Goal: Task Accomplishment & Management: Complete application form

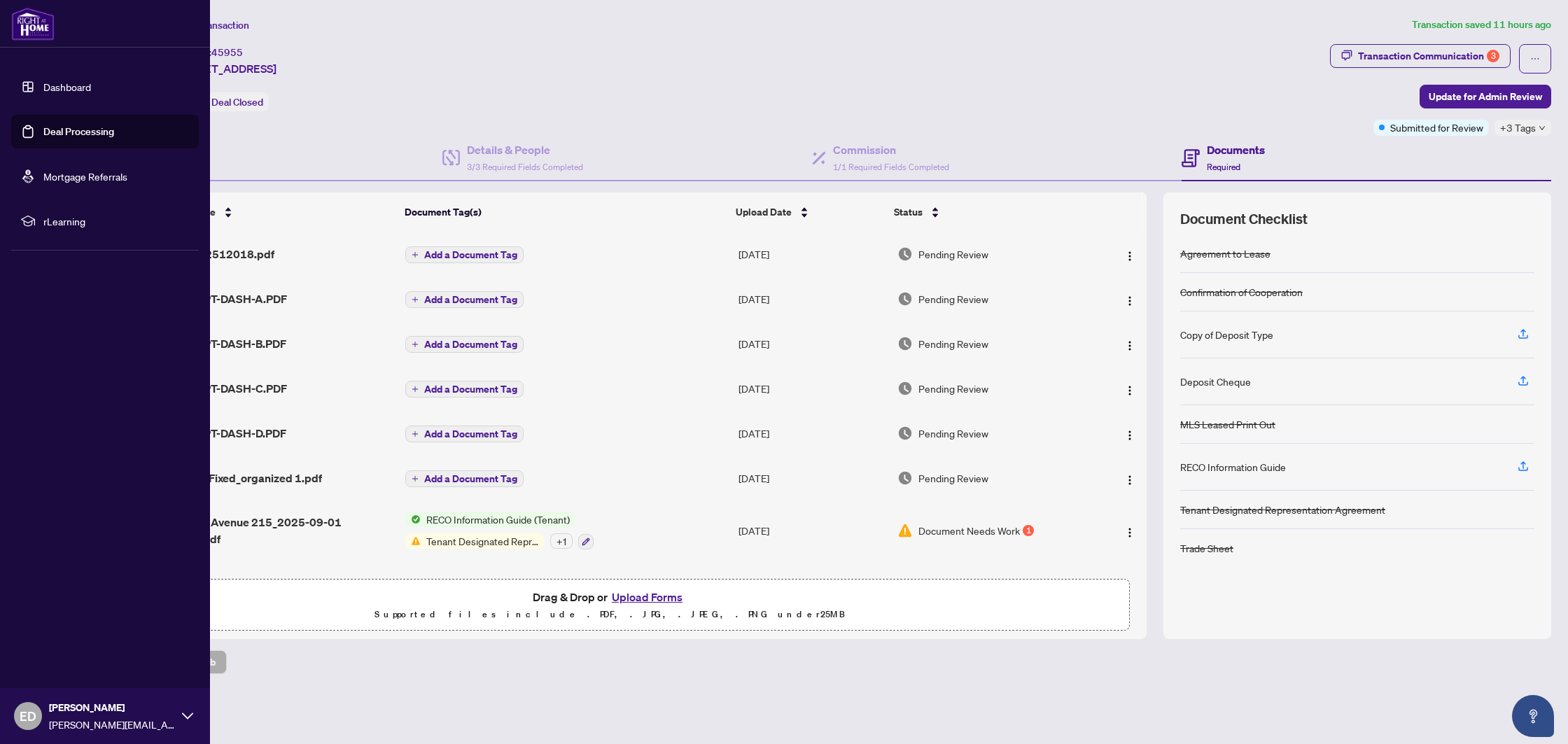
click at [44, 125] on link "Deal Processing" at bounding box center [78, 131] width 71 height 13
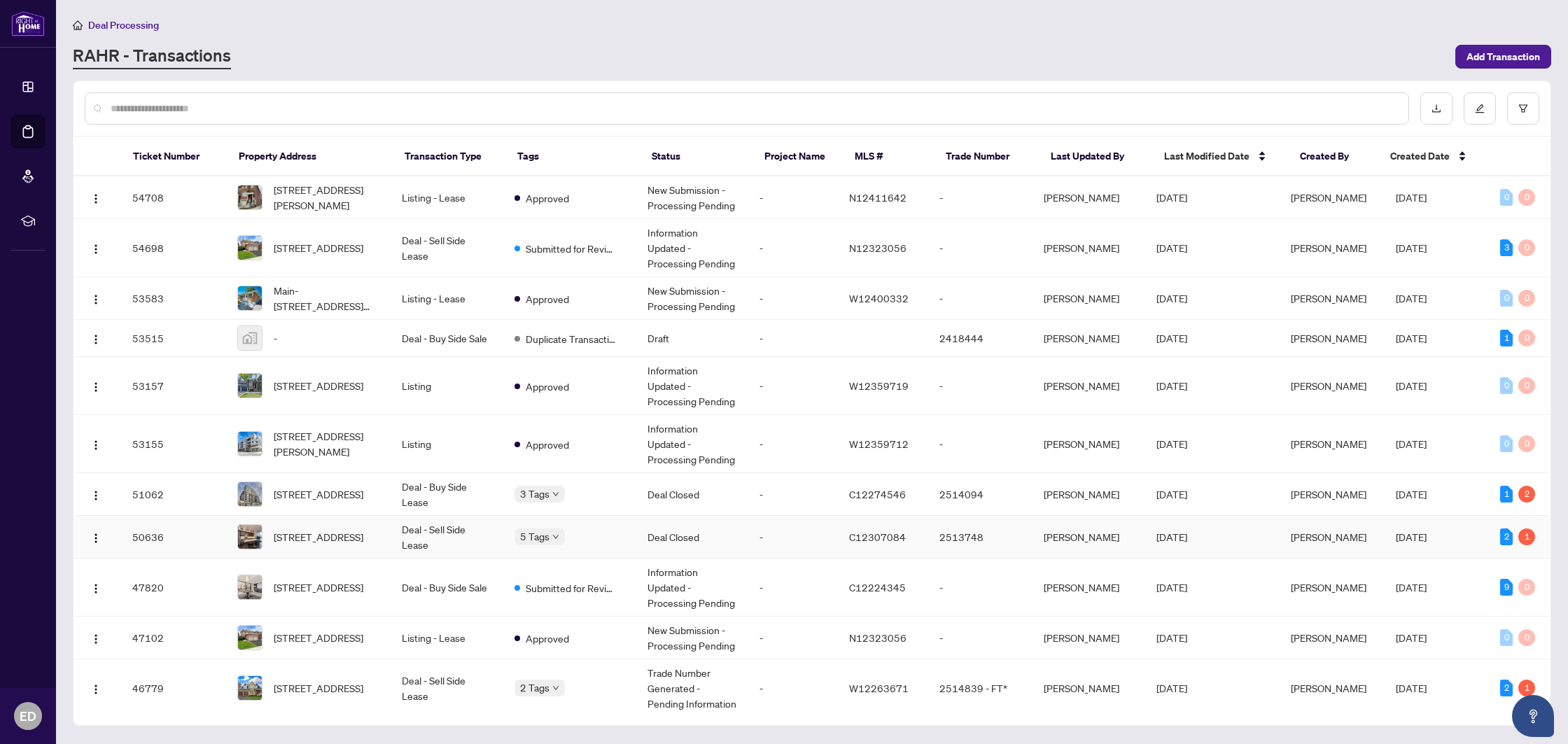
click at [451, 533] on td "Deal - Sell Side Lease" at bounding box center [447, 537] width 112 height 43
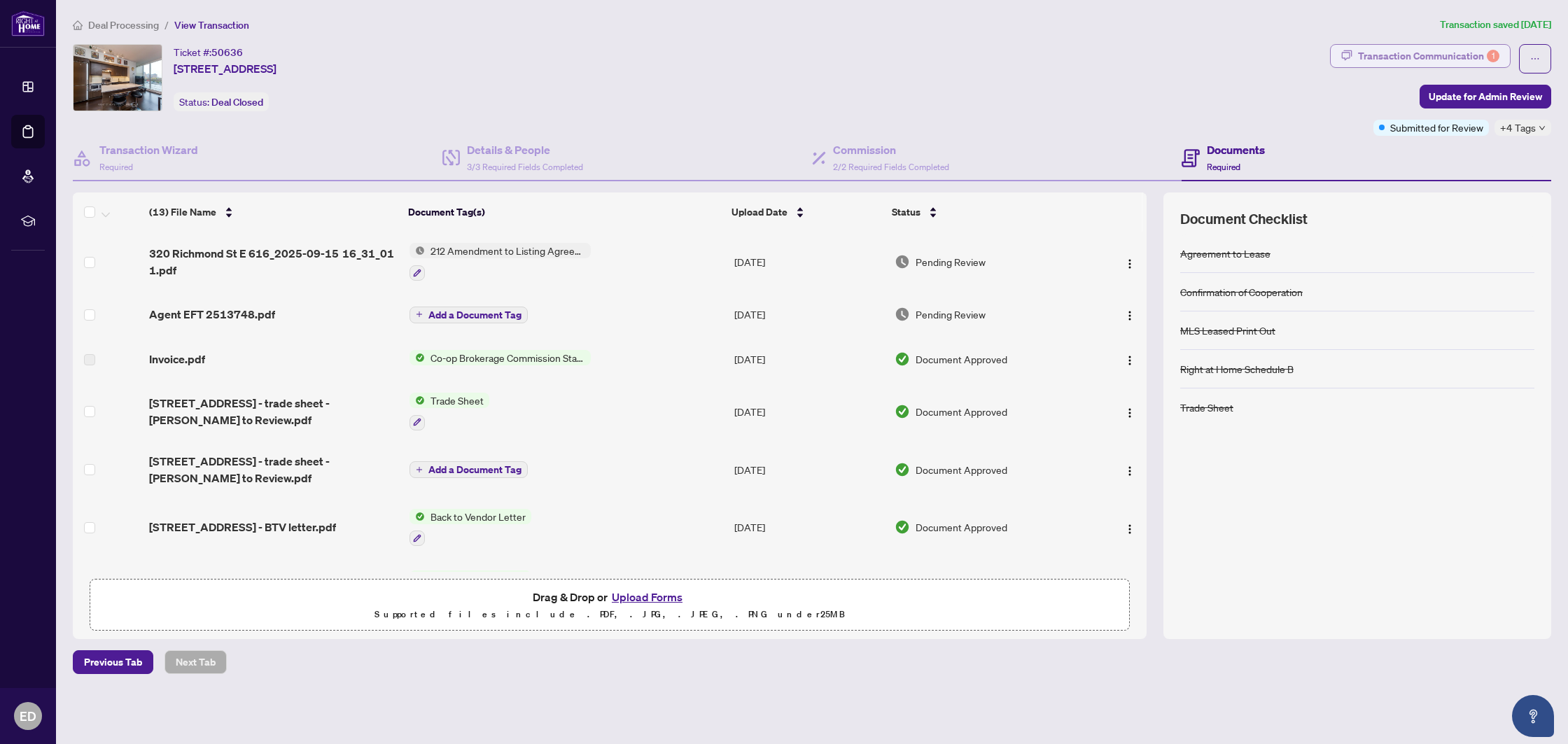
click at [1482, 59] on div "Transaction Communication 1" at bounding box center [1429, 55] width 141 height 22
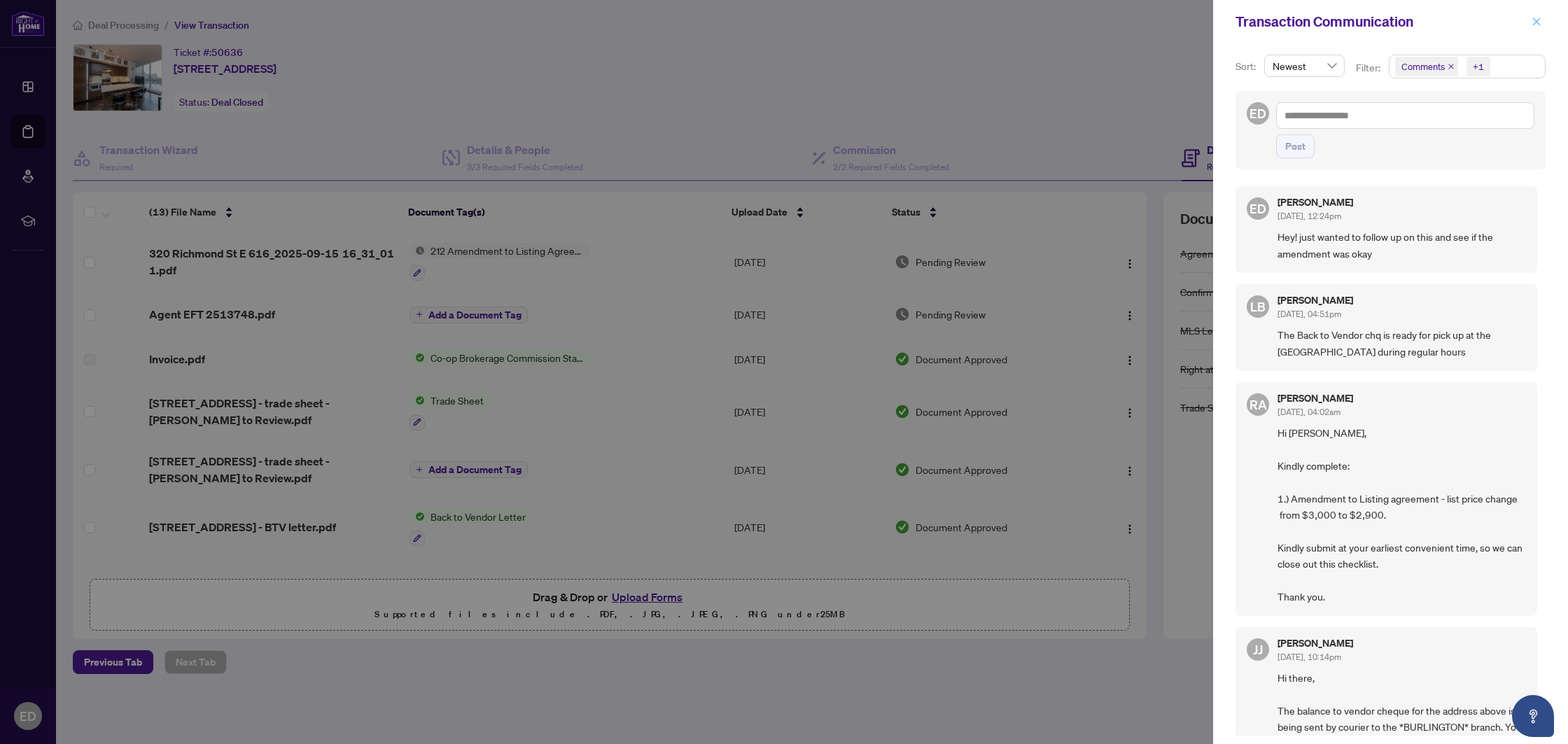
click at [1531, 23] on button "button" at bounding box center [1537, 21] width 18 height 16
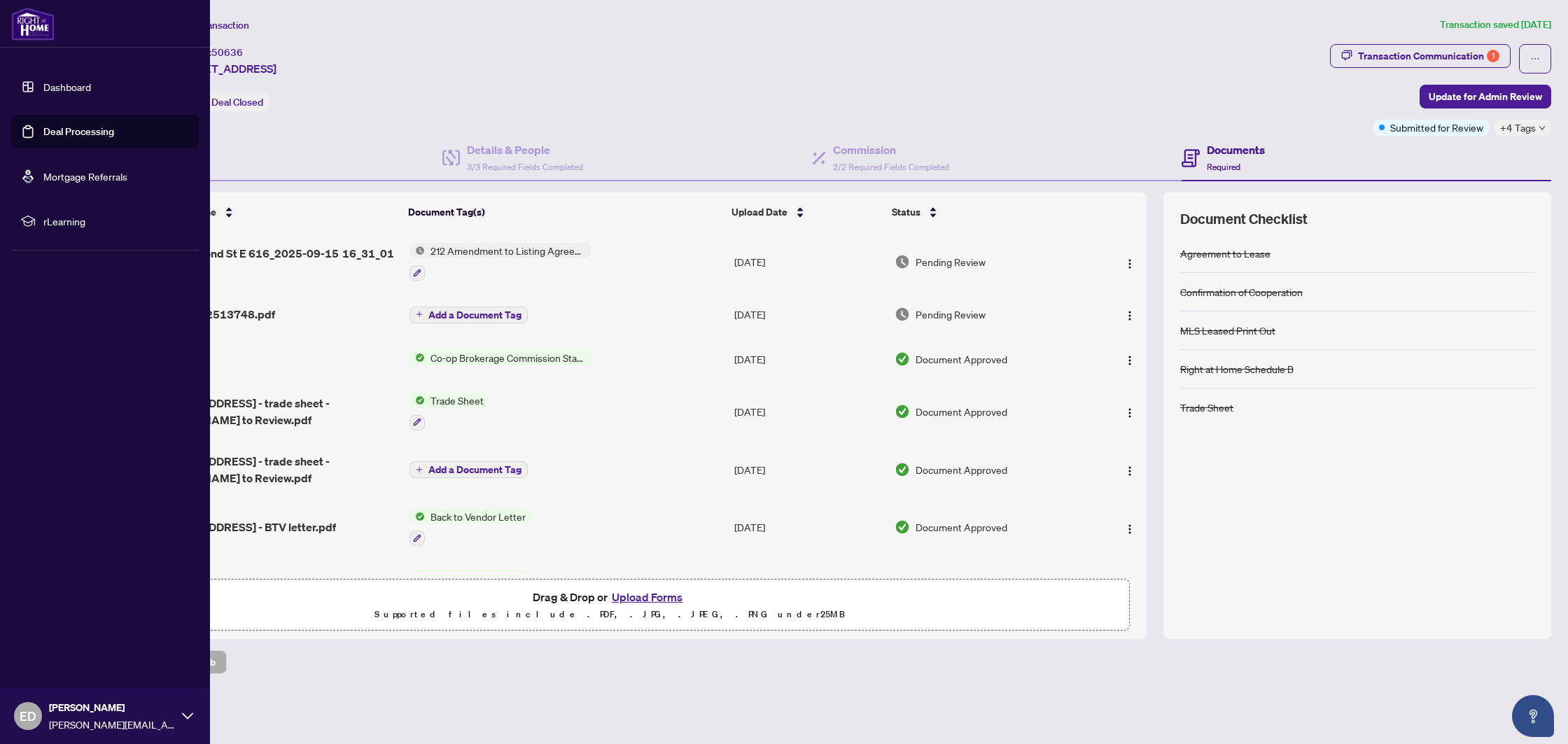
click at [50, 134] on link "Deal Processing" at bounding box center [78, 131] width 71 height 13
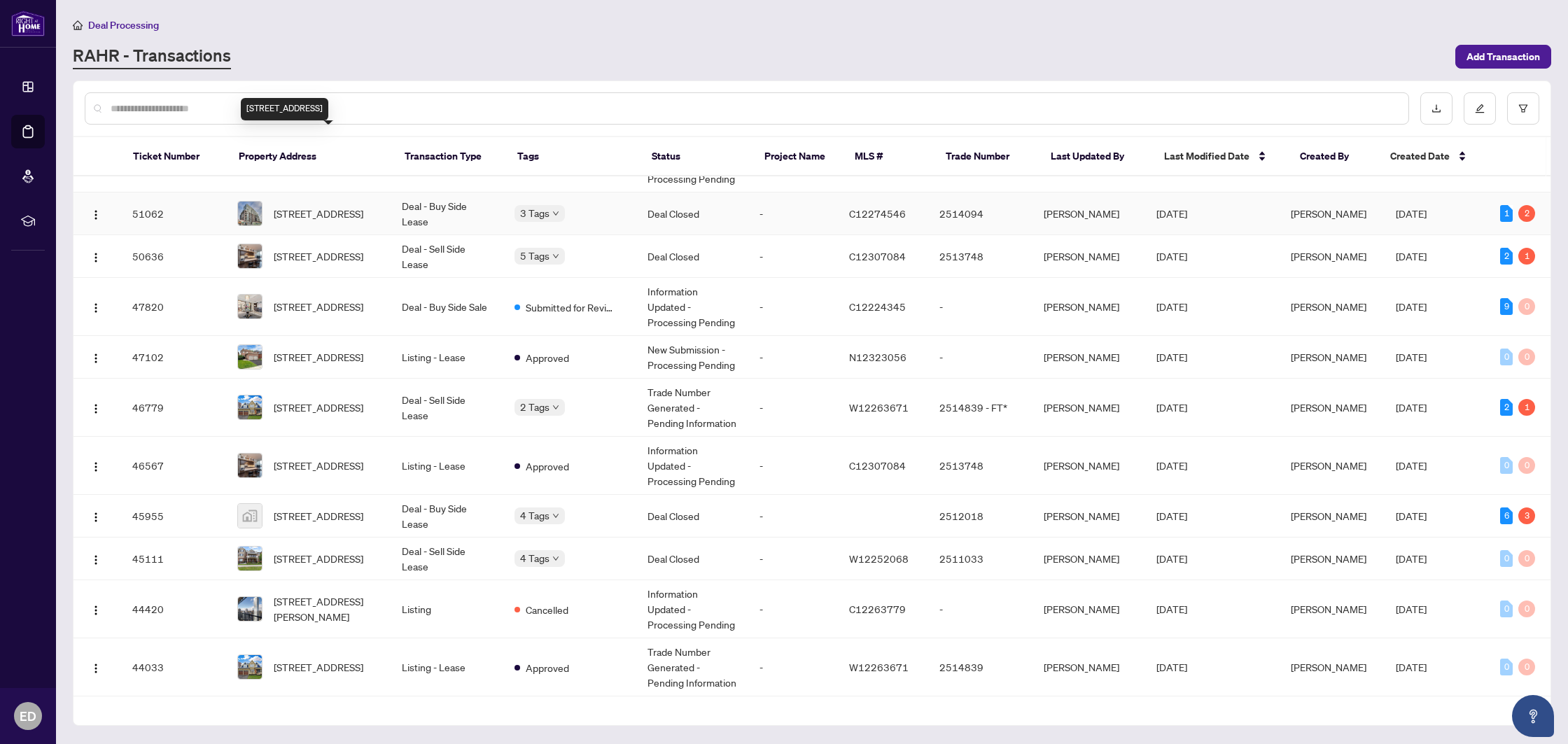
scroll to position [283, 0]
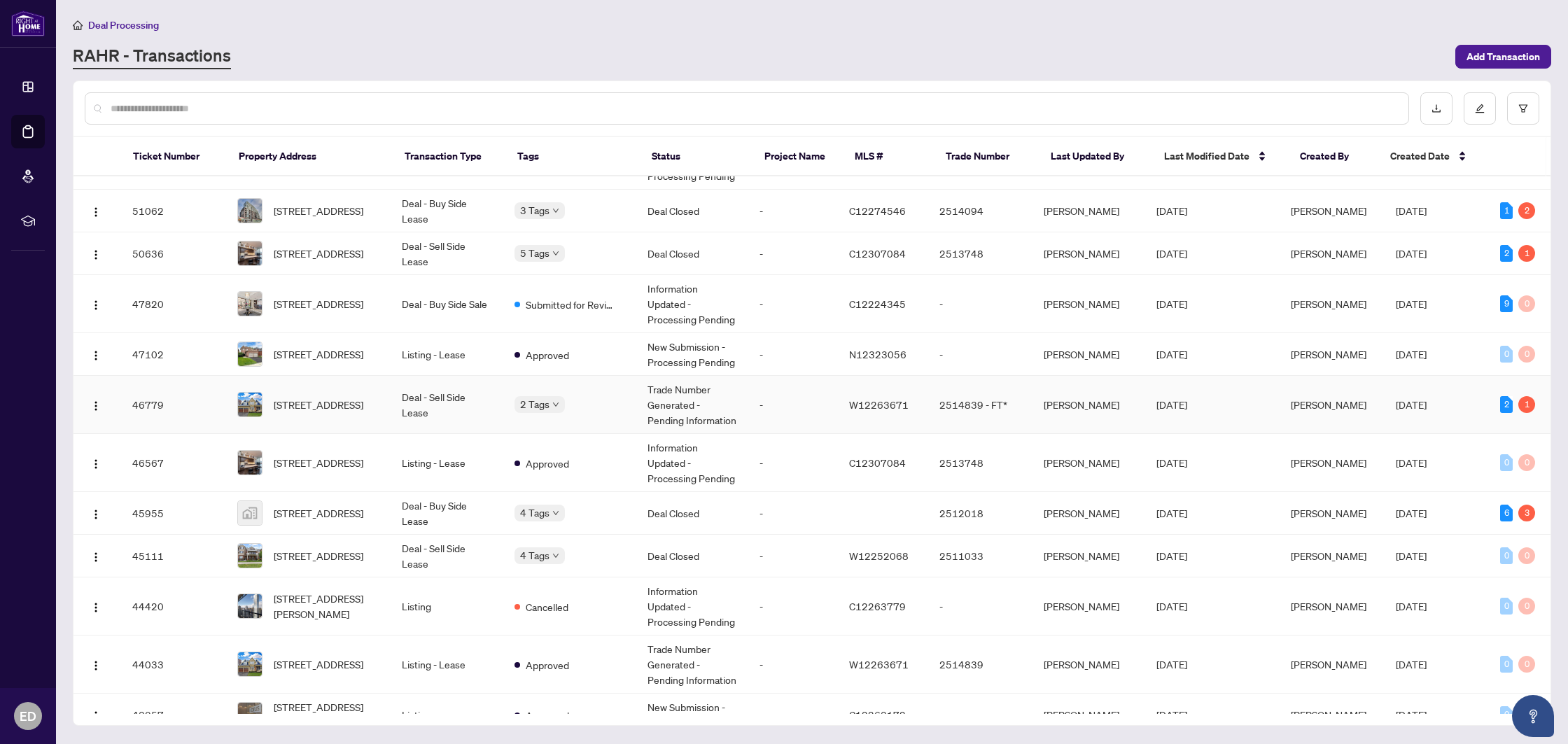
click at [472, 409] on td "Deal - Sell Side Lease" at bounding box center [447, 404] width 112 height 58
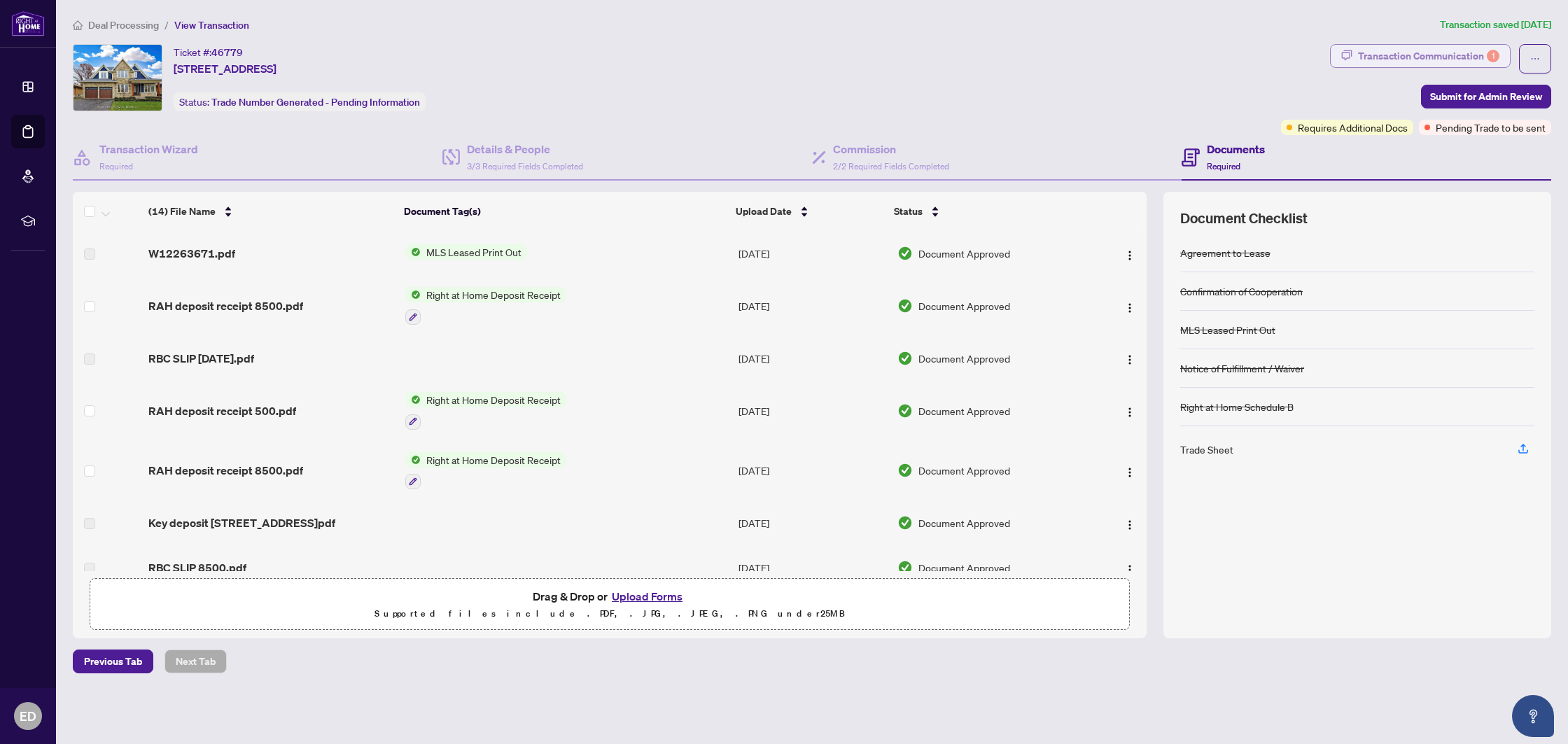
click at [1408, 46] on div "Transaction Communication 1" at bounding box center [1429, 55] width 141 height 22
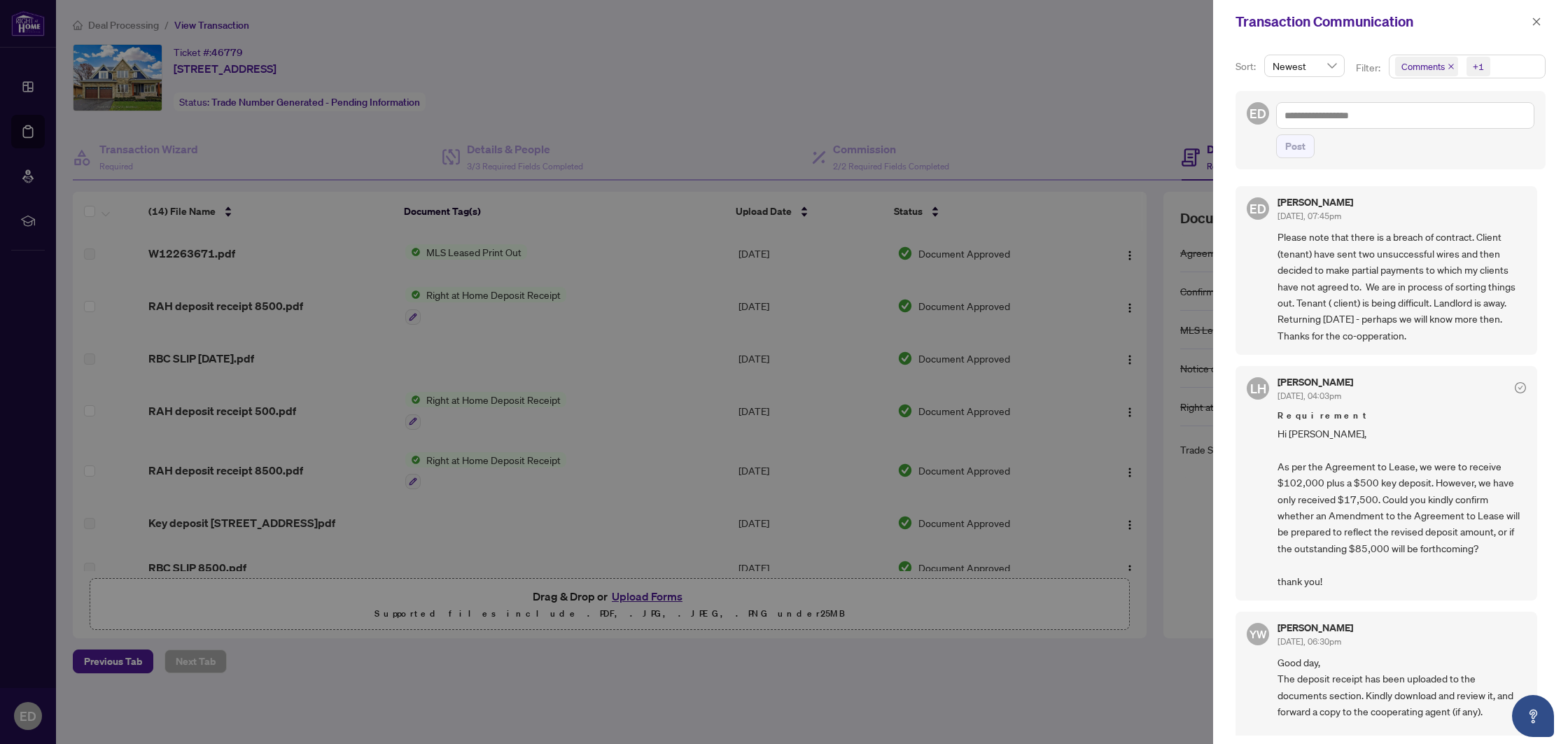
click at [1530, 31] on div "Transaction Communication" at bounding box center [1391, 21] width 355 height 44
click at [1534, 23] on icon "close" at bounding box center [1537, 21] width 10 height 10
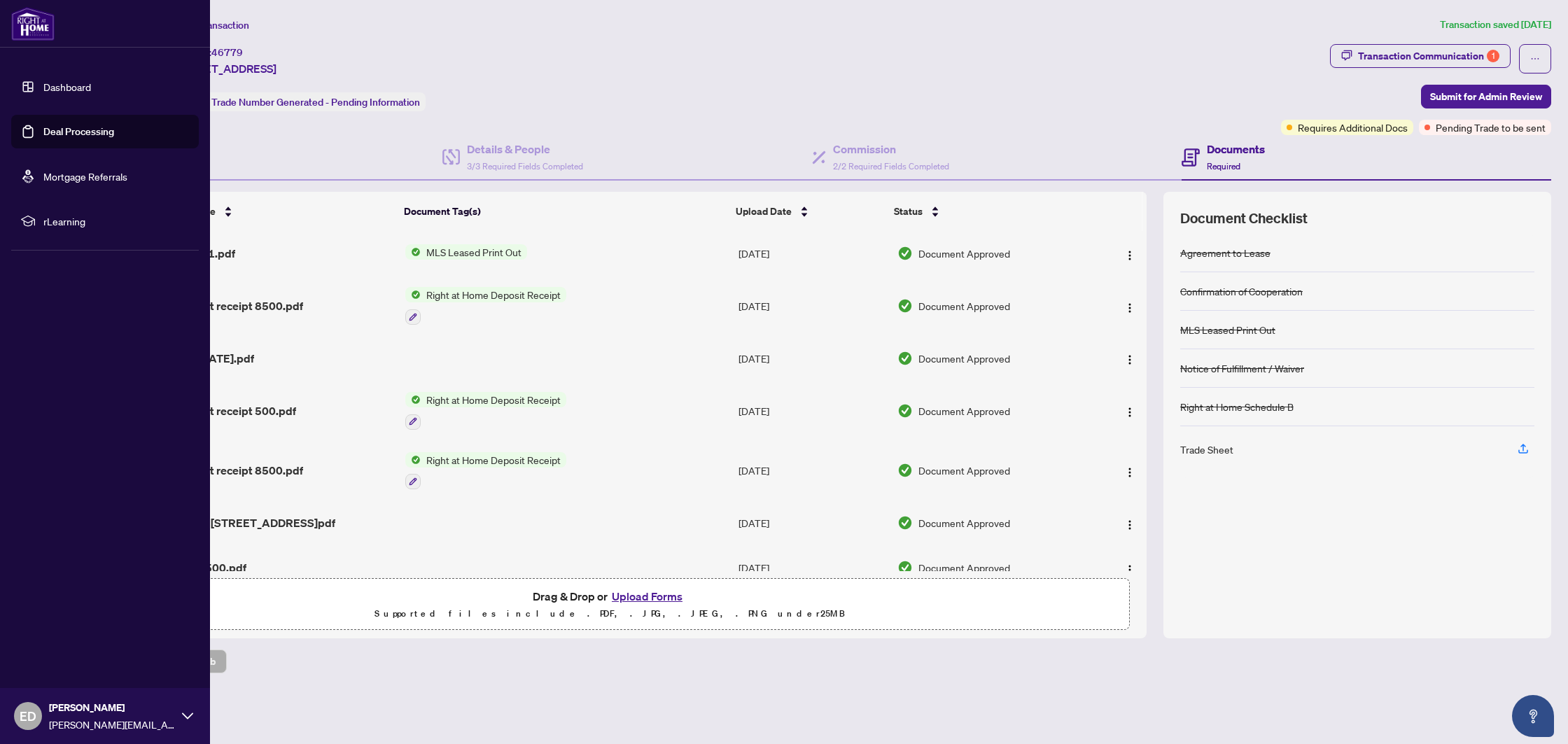
click at [52, 138] on link "Deal Processing" at bounding box center [78, 131] width 71 height 13
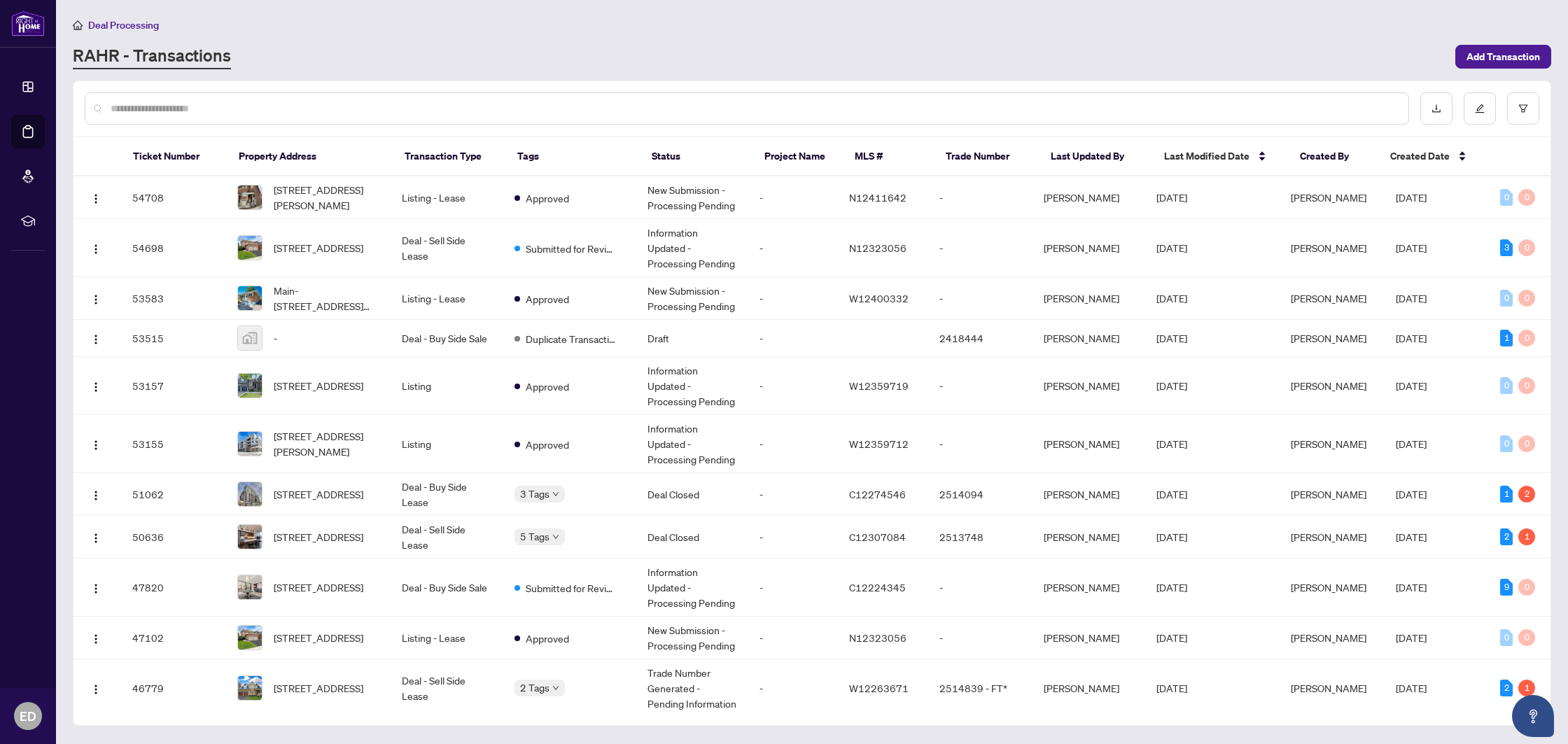
click at [396, 115] on input "text" at bounding box center [754, 108] width 1287 height 15
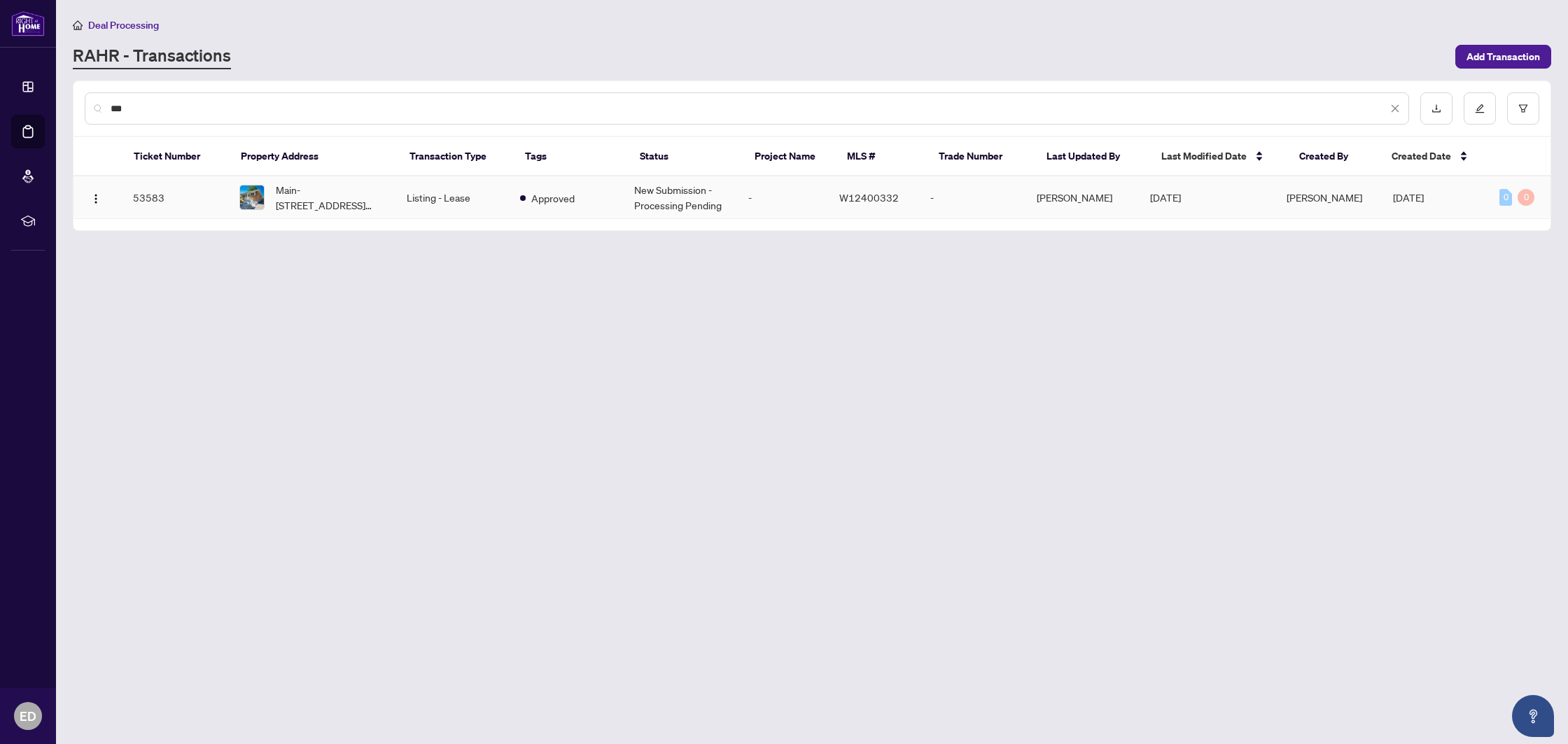
type input "***"
copy span "W12400332"
drag, startPoint x: 844, startPoint y: 198, endPoint x: 901, endPoint y: 196, distance: 57.0
click at [901, 196] on td "W12400332" at bounding box center [874, 197] width 91 height 43
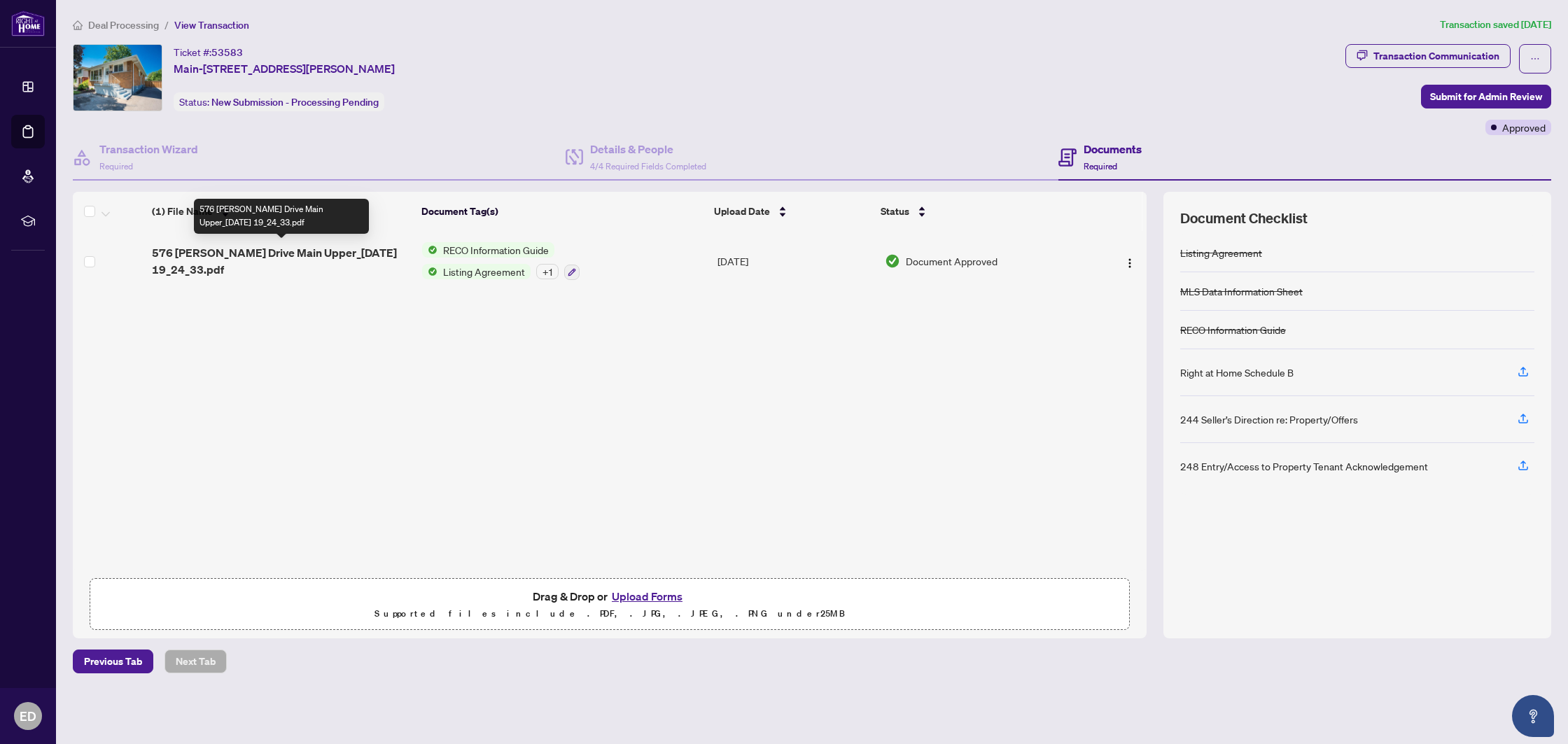
click at [313, 247] on span "576 [PERSON_NAME] Drive Main Upper_[DATE] 19_24_33.pdf" at bounding box center [282, 260] width 259 height 34
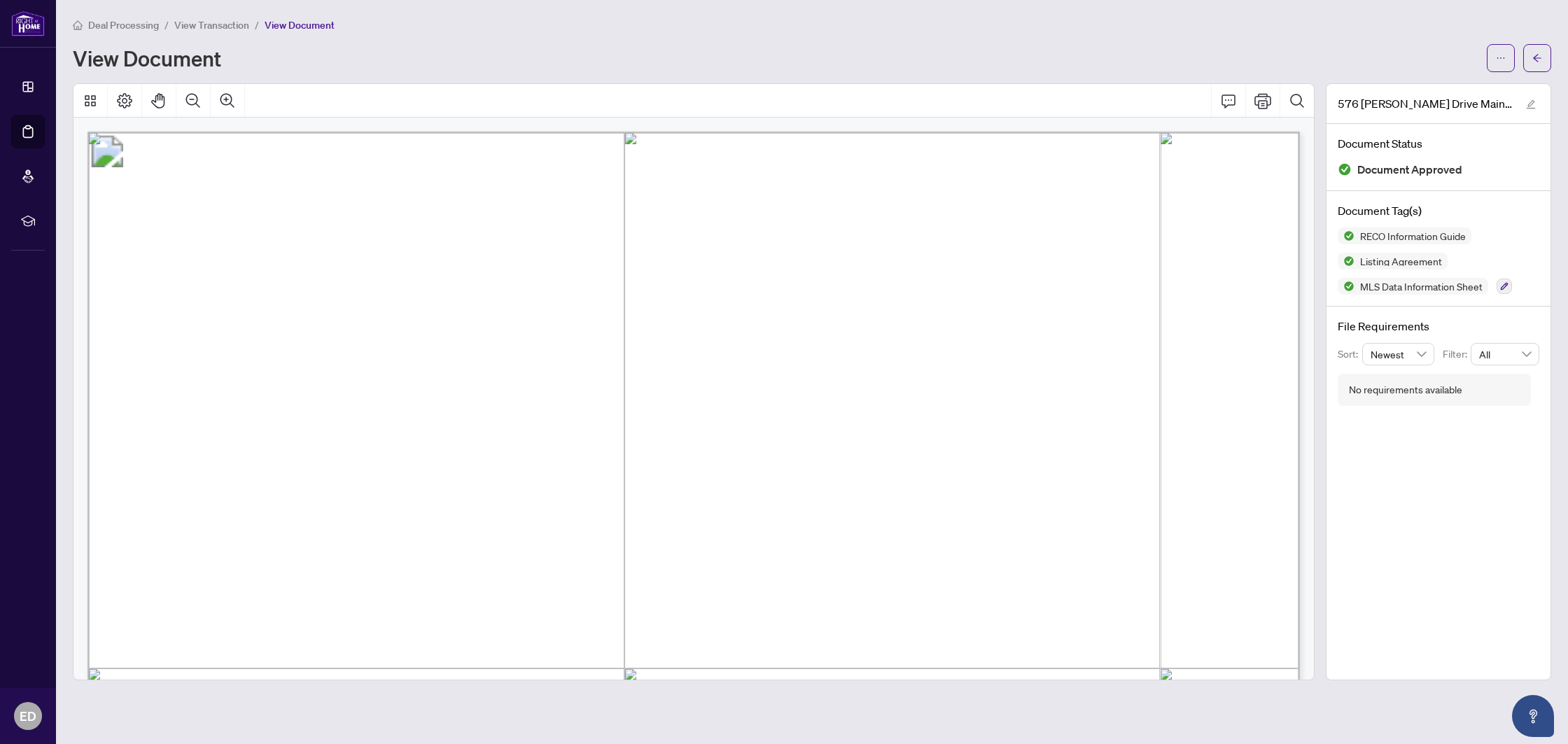
scroll to position [43, 0]
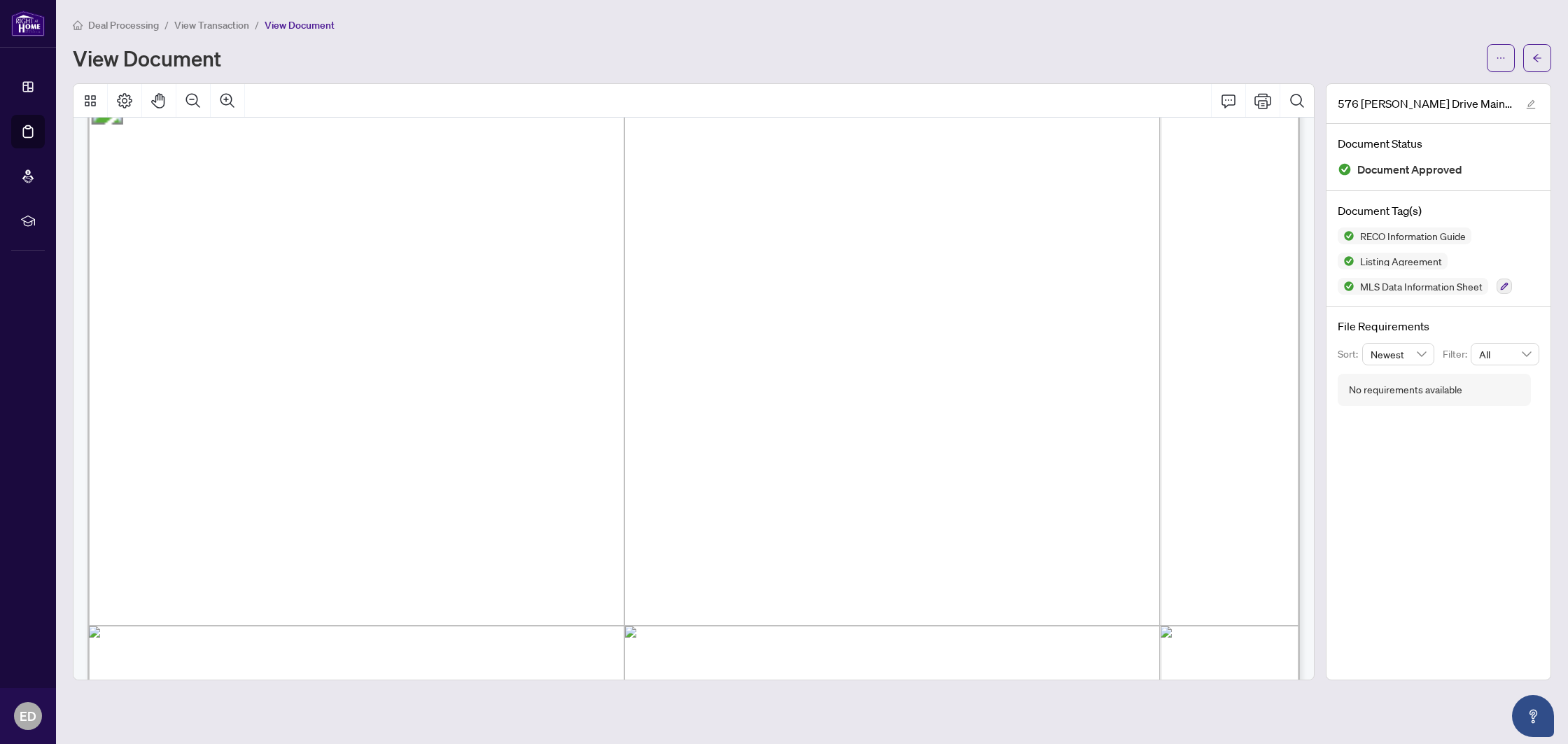
drag, startPoint x: 283, startPoint y: 448, endPoint x: 487, endPoint y: 452, distance: 204.0
click at [495, 450] on span "Miraria Holdings Inc" at bounding box center [387, 452] width 215 height 19
click at [484, 328] on span "[PERSON_NAME]" at bounding box center [526, 325] width 144 height 19
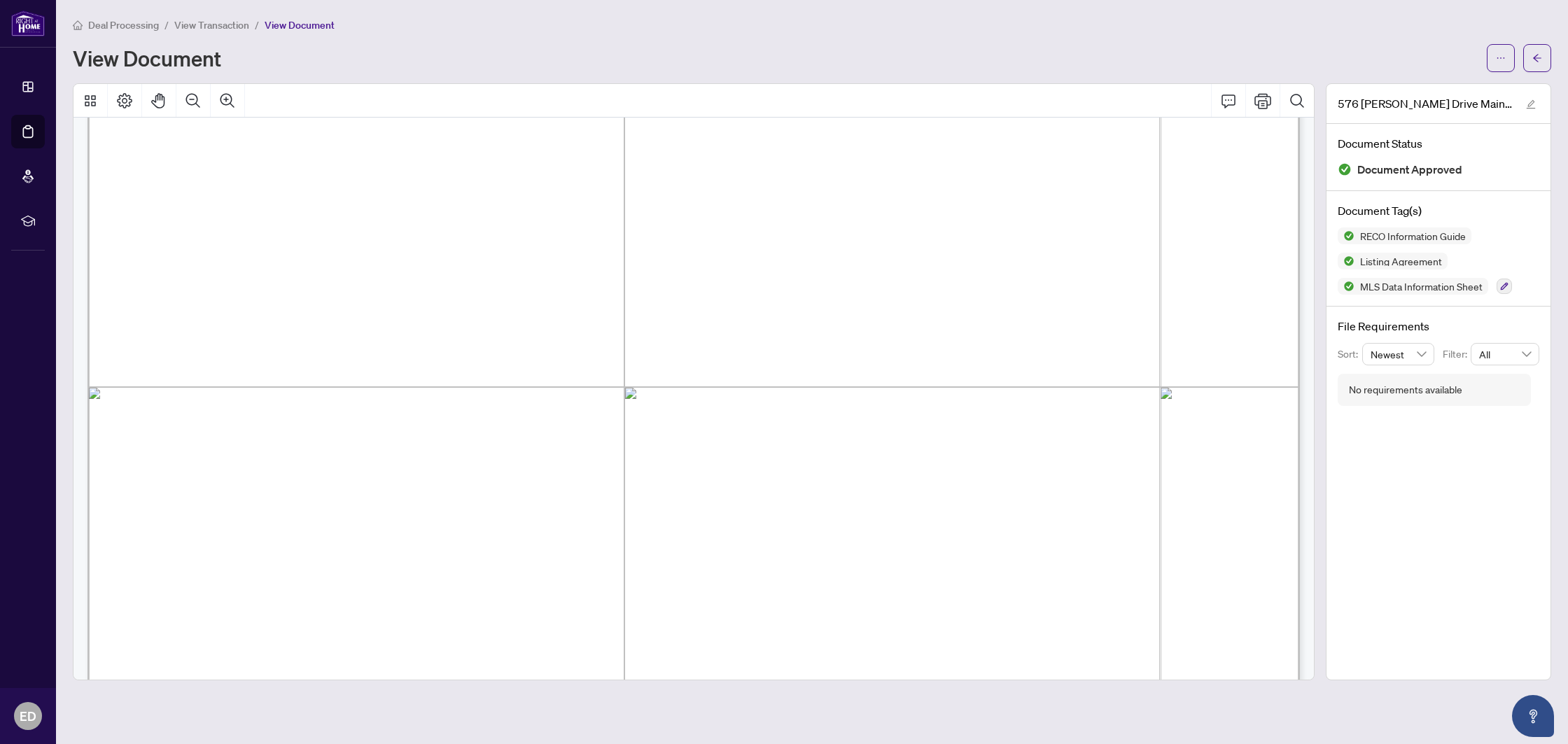
drag, startPoint x: 178, startPoint y: 379, endPoint x: 530, endPoint y: 394, distance: 352.3
click at [530, 394] on span "...............................................................................…" at bounding box center [608, 385] width 877 height 20
click at [491, 379] on span "[STREET_ADDRESS][PERSON_NAME]" at bounding box center [336, 382] width 310 height 19
drag, startPoint x: 577, startPoint y: 378, endPoint x: 171, endPoint y: 379, distance: 406.0
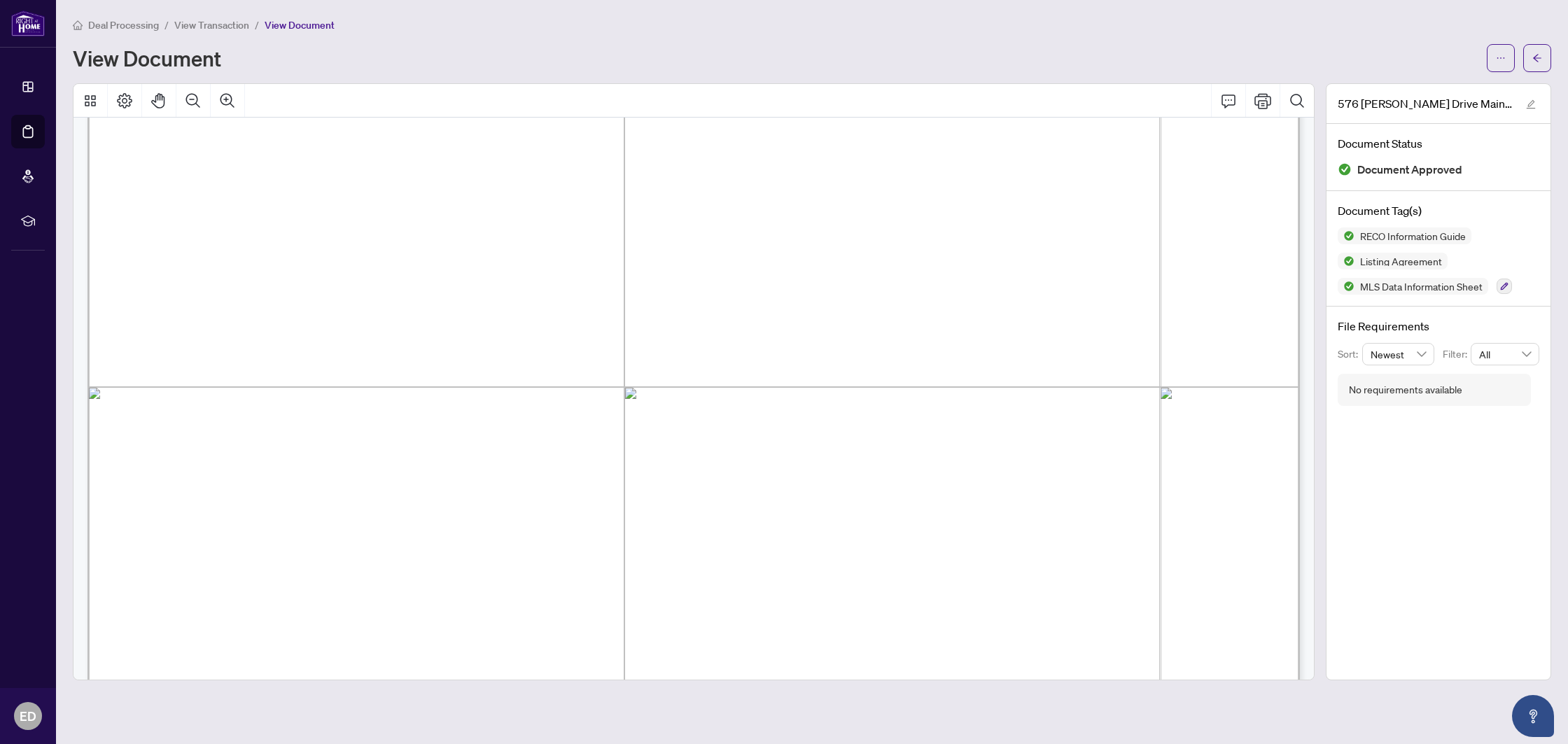
click at [178, 378] on span "...............................................................................…" at bounding box center [608, 385] width 877 height 20
drag, startPoint x: 180, startPoint y: 377, endPoint x: 308, endPoint y: 375, distance: 128.0
drag, startPoint x: 306, startPoint y: 377, endPoint x: 220, endPoint y: 391, distance: 87.1
click at [305, 377] on span "[STREET_ADDRESS][PERSON_NAME]" at bounding box center [336, 382] width 310 height 19
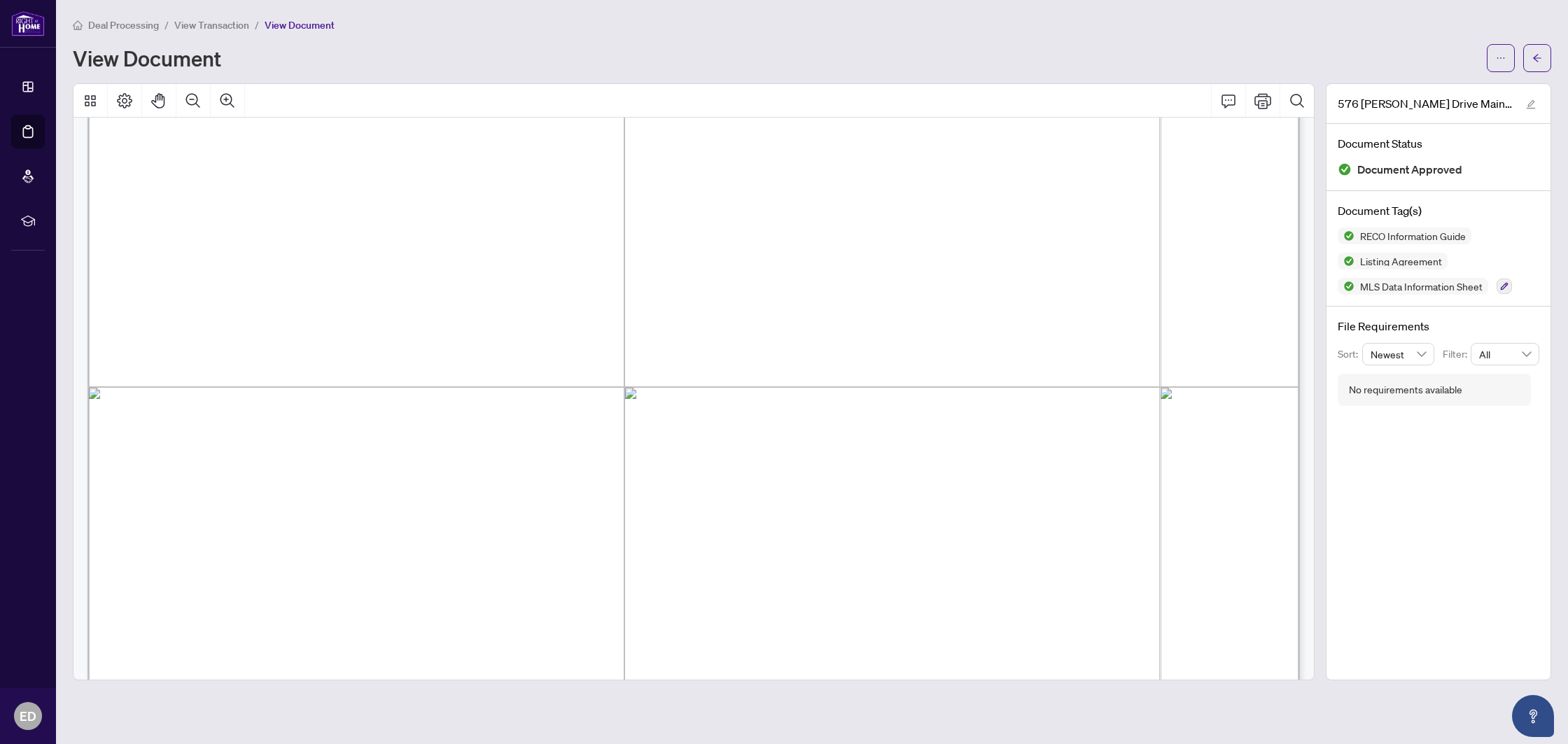
drag, startPoint x: 184, startPoint y: 380, endPoint x: 573, endPoint y: 373, distance: 389.1
click at [491, 373] on span "[STREET_ADDRESS][PERSON_NAME]" at bounding box center [336, 382] width 310 height 19
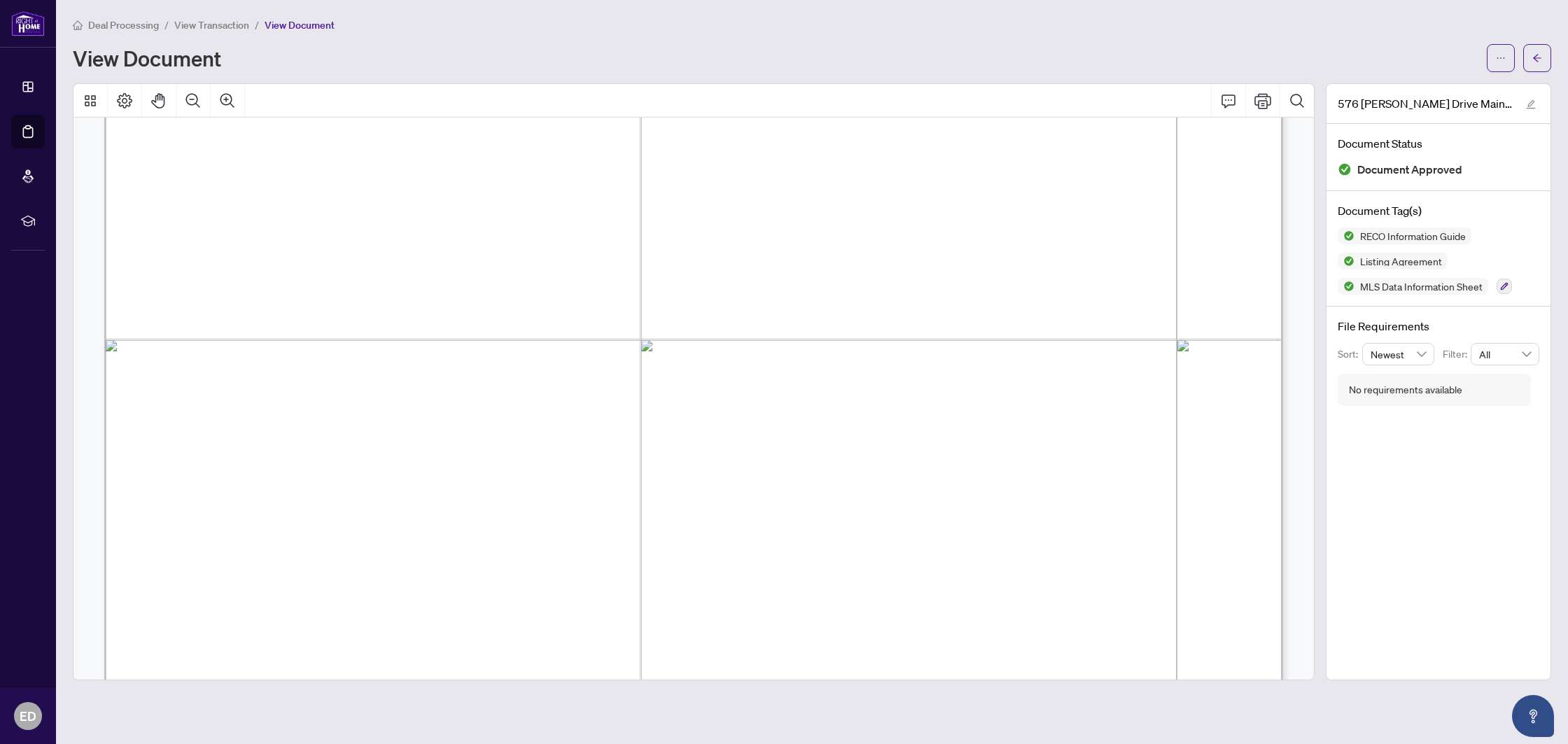
scroll to position [29817, 0]
click at [1551, 57] on button "button" at bounding box center [1537, 58] width 28 height 28
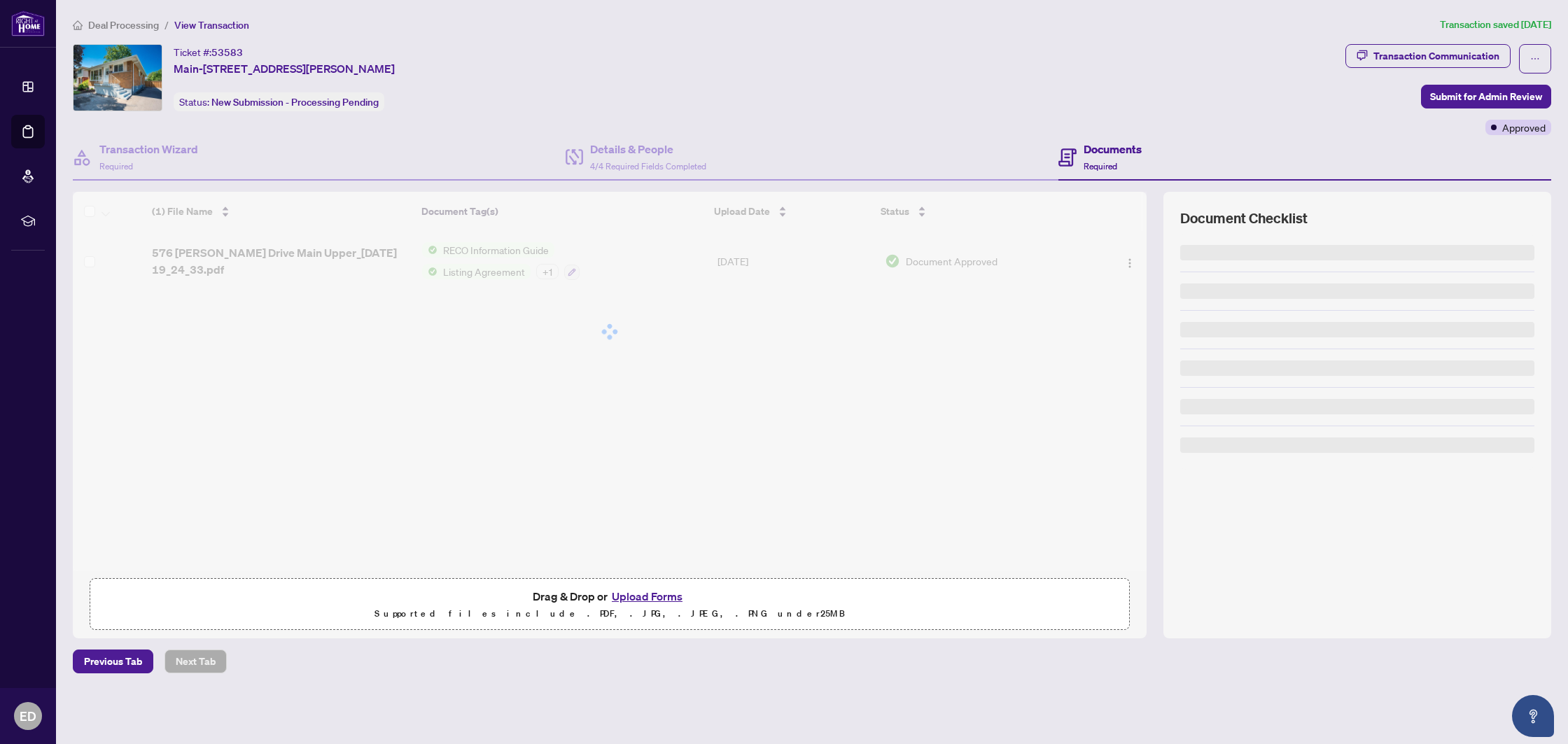
click at [626, 596] on button "Upload Forms" at bounding box center [648, 596] width 79 height 18
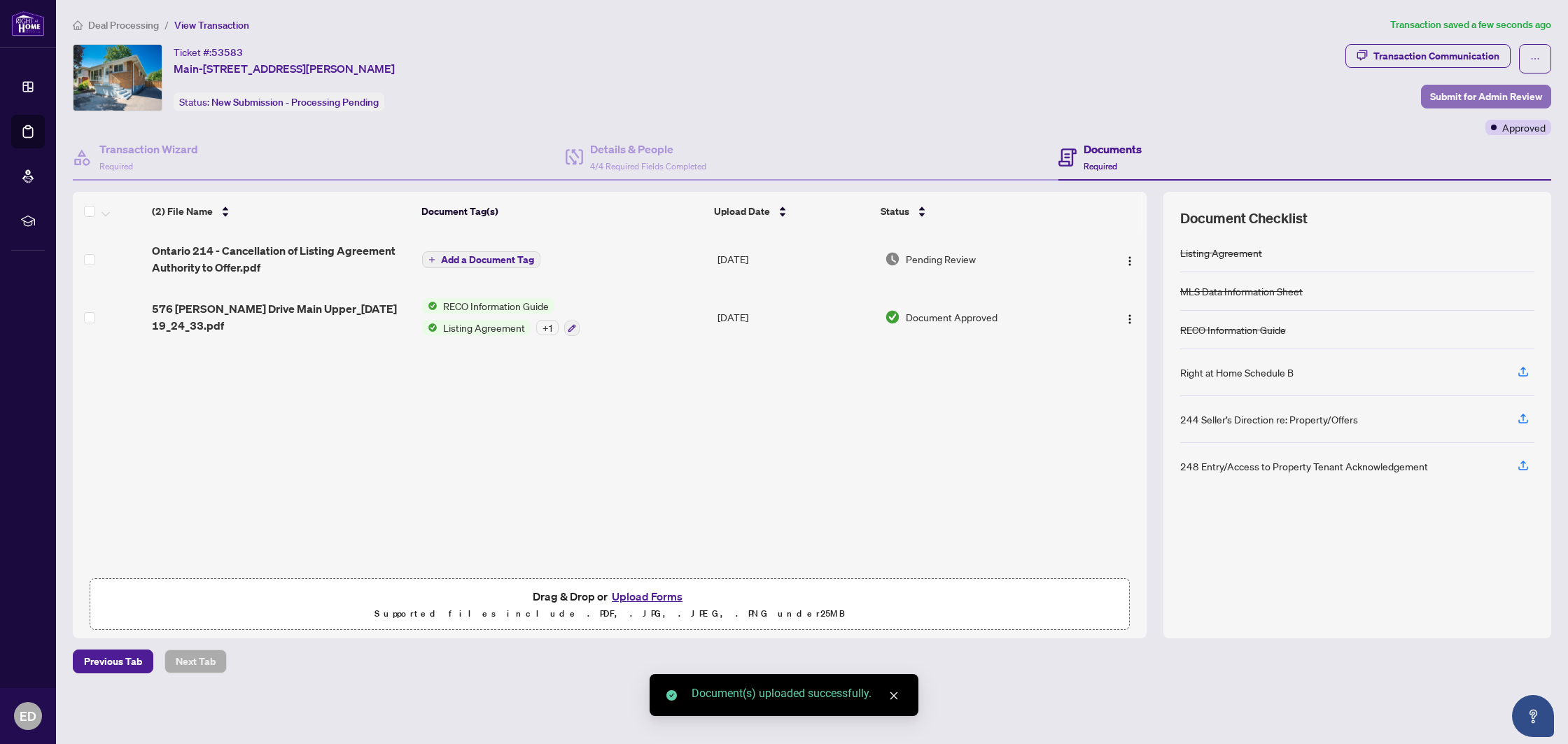
click at [1458, 90] on span "Submit for Admin Review" at bounding box center [1487, 96] width 112 height 22
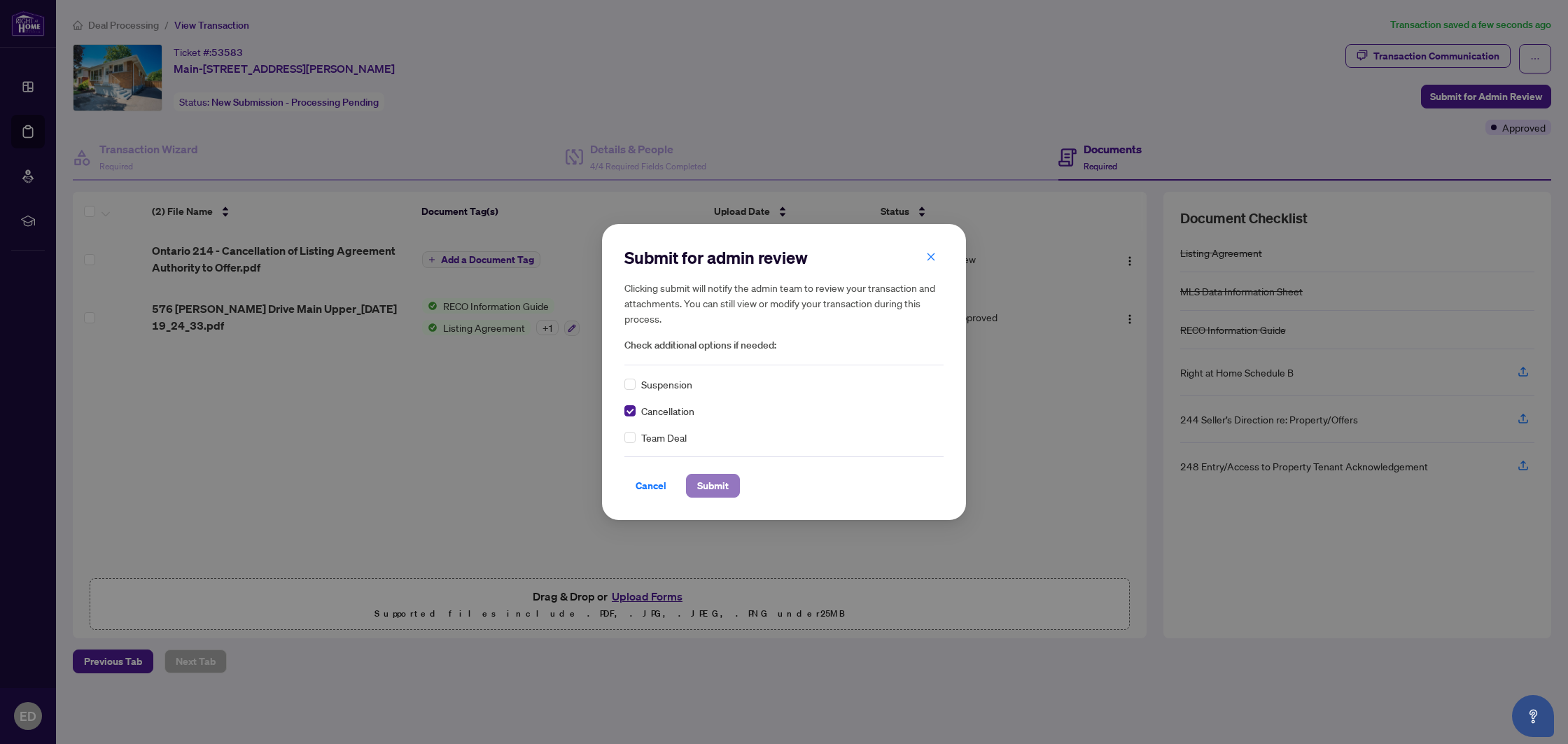
click at [718, 490] on span "Submit" at bounding box center [713, 485] width 32 height 22
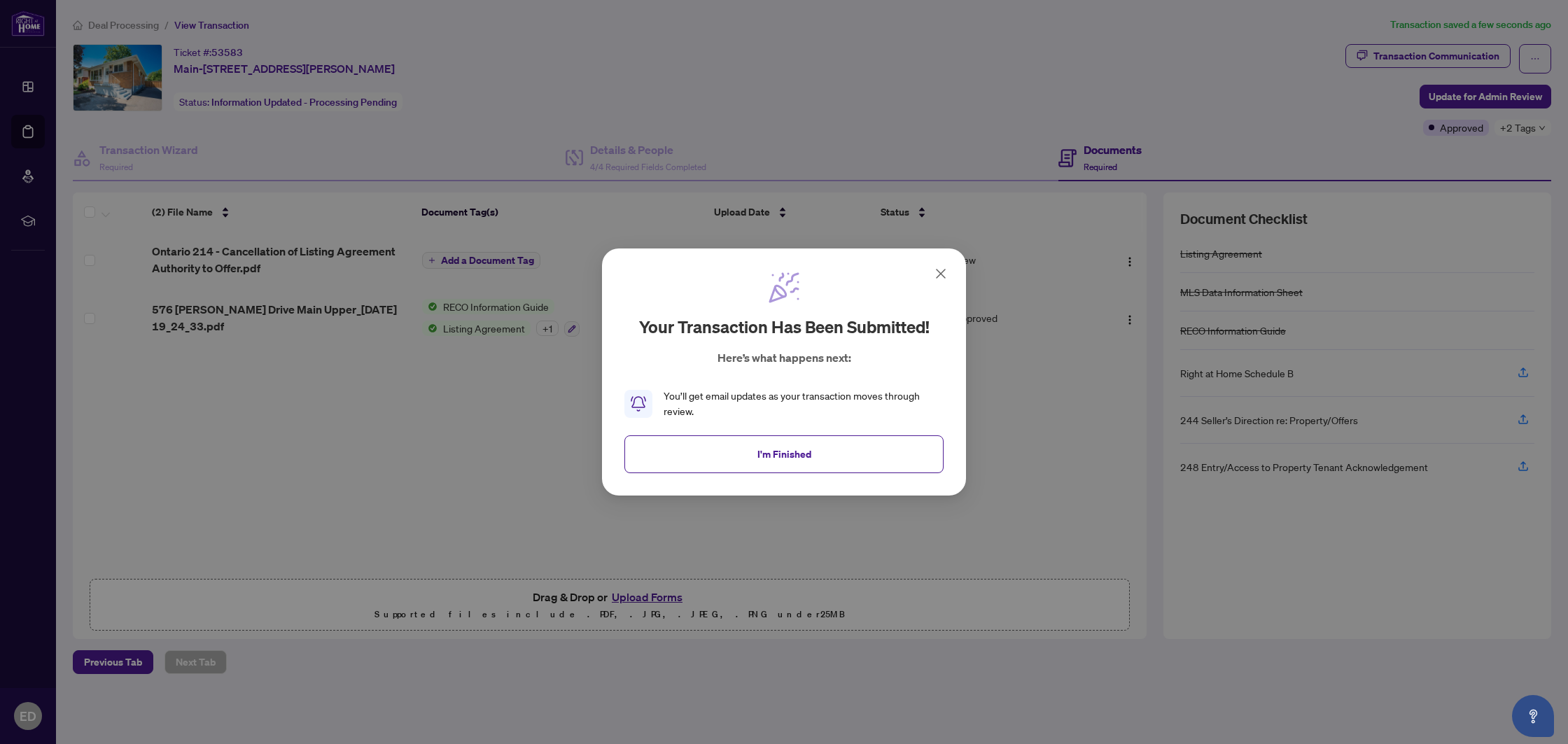
drag, startPoint x: 693, startPoint y: 452, endPoint x: 680, endPoint y: 436, distance: 20.6
click at [692, 452] on button "I'm Finished" at bounding box center [784, 454] width 319 height 38
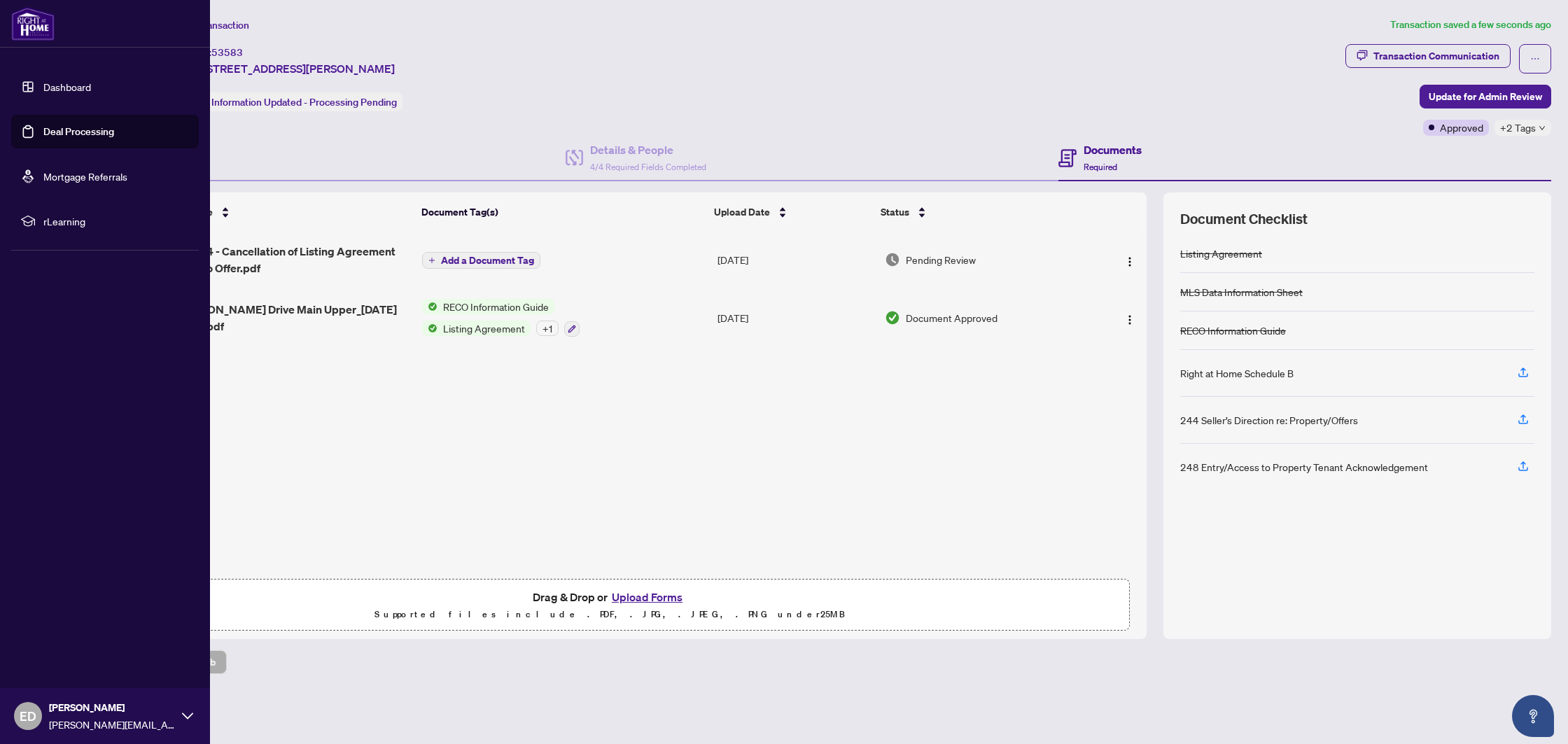
click at [60, 135] on link "Deal Processing" at bounding box center [78, 131] width 71 height 13
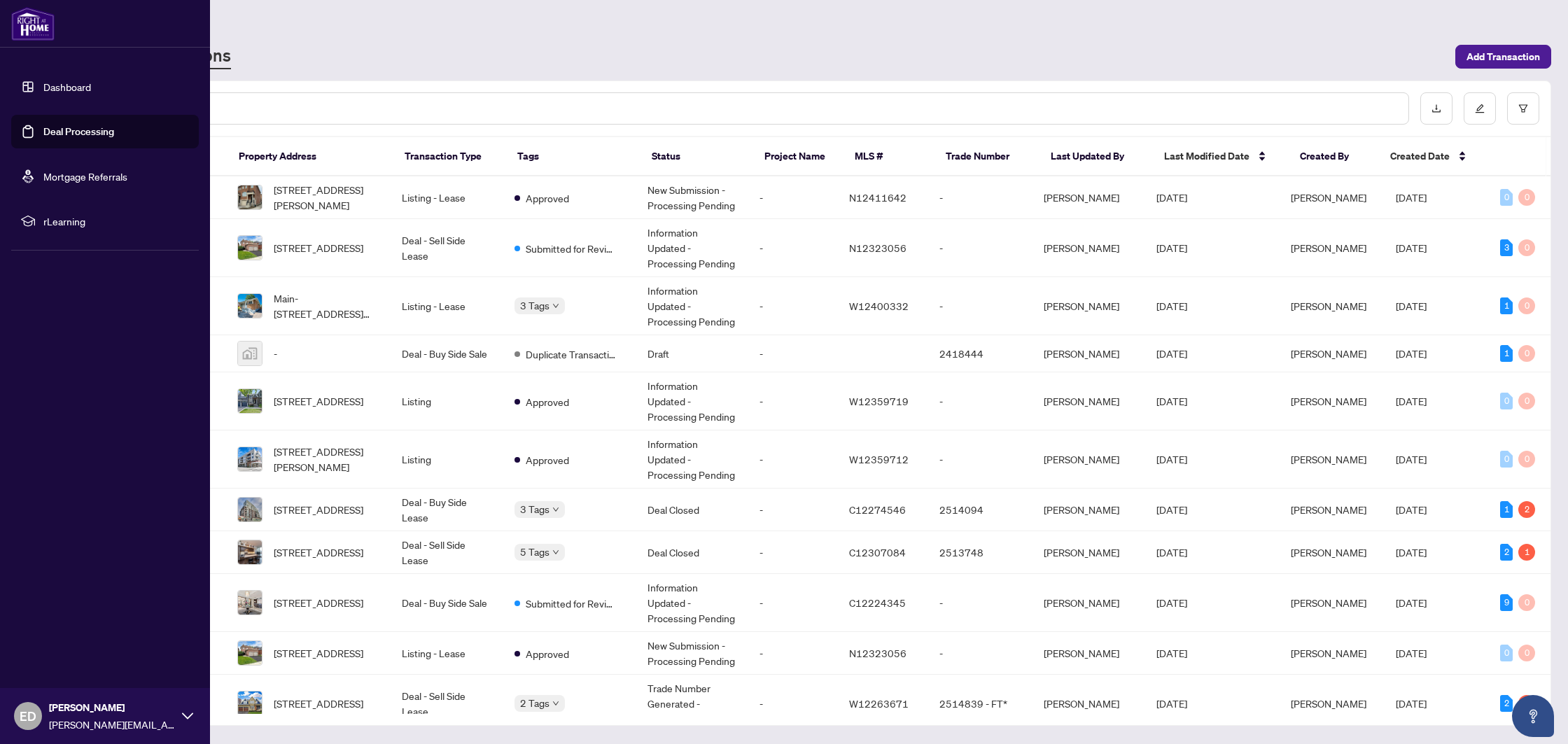
click at [44, 127] on link "Deal Processing" at bounding box center [78, 131] width 71 height 13
